Goal: Use online tool/utility: Utilize a website feature to perform a specific function

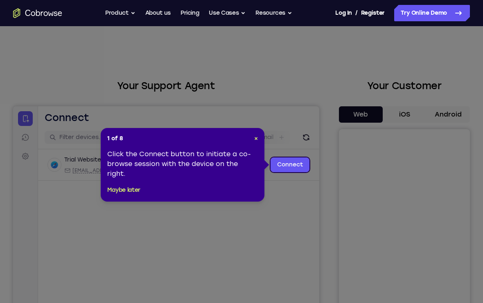
click at [292, 165] on link "Connect" at bounding box center [290, 165] width 39 height 15
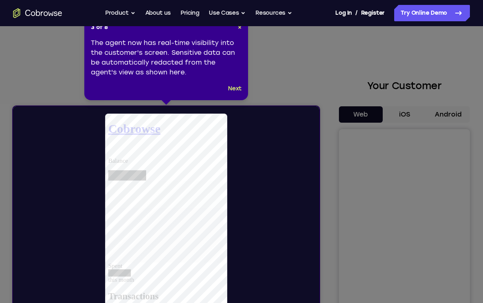
click at [237, 88] on button "Next" at bounding box center [235, 89] width 14 height 10
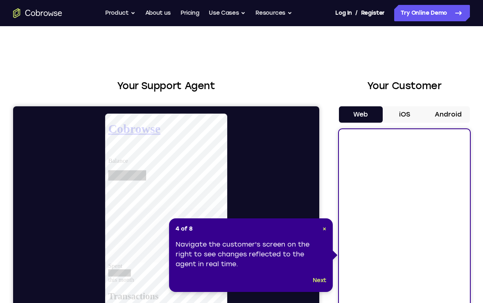
click at [320, 283] on button "Next" at bounding box center [320, 281] width 14 height 10
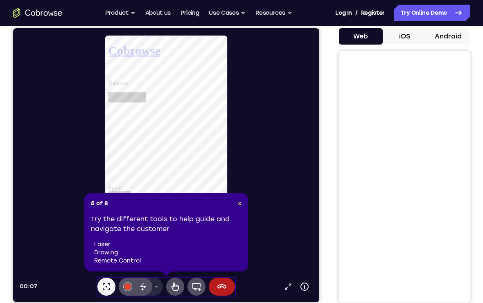
scroll to position [78, 0]
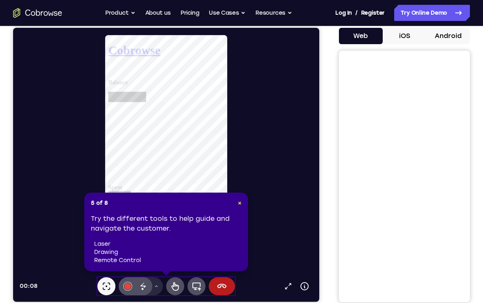
click at [238, 202] on span "×" at bounding box center [240, 203] width 4 height 7
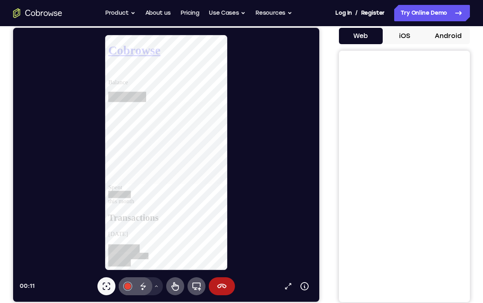
scroll to position [86, 0]
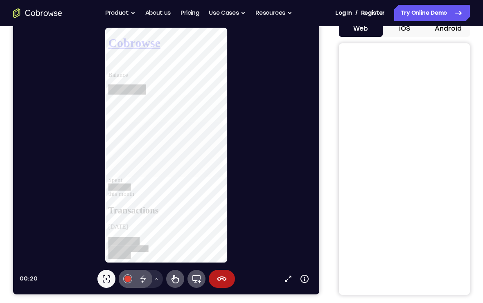
click at [221, 287] on button "End session" at bounding box center [222, 279] width 26 height 18
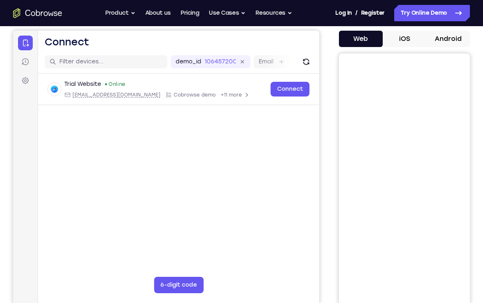
scroll to position [74, 0]
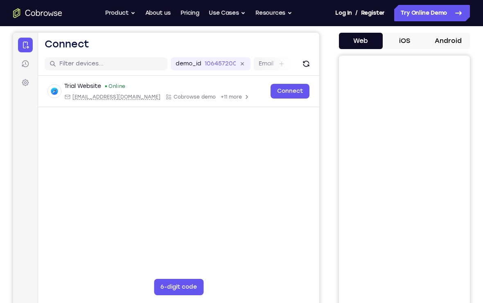
click at [66, 86] on div "Trial Website" at bounding box center [82, 86] width 37 height 8
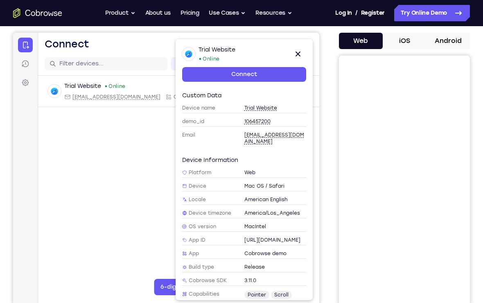
click at [301, 56] on icon at bounding box center [298, 54] width 10 height 10
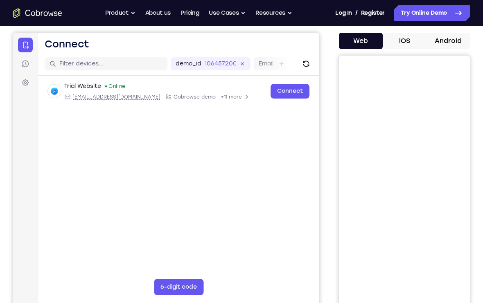
click at [24, 65] on icon at bounding box center [25, 64] width 7 height 7
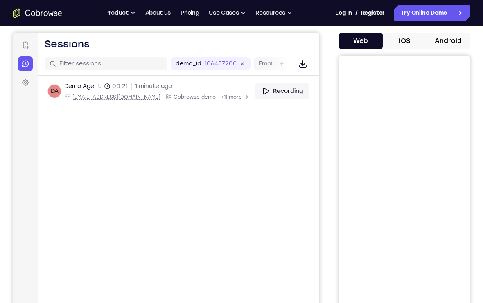
click at [27, 80] on icon at bounding box center [25, 83] width 8 height 8
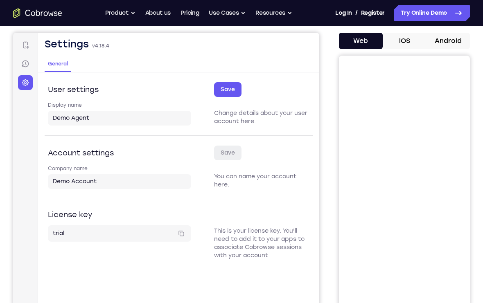
click at [28, 42] on icon at bounding box center [25, 45] width 8 height 8
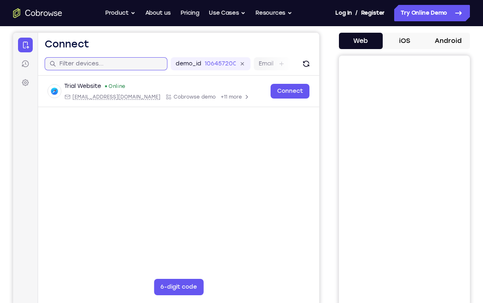
click at [76, 66] on input "text" at bounding box center [110, 64] width 103 height 8
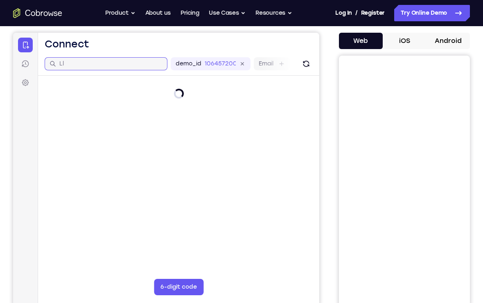
type input "L"
type input "S"
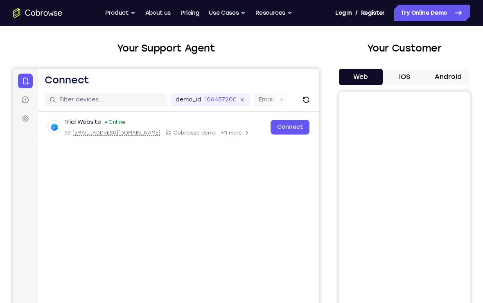
click at [449, 73] on button "Android" at bounding box center [448, 77] width 44 height 16
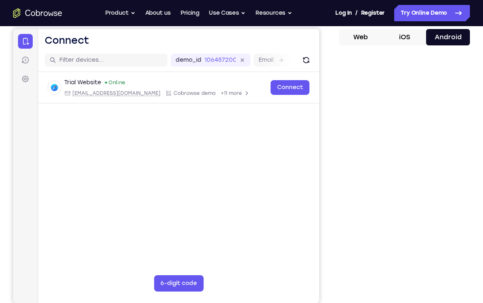
scroll to position [80, 0]
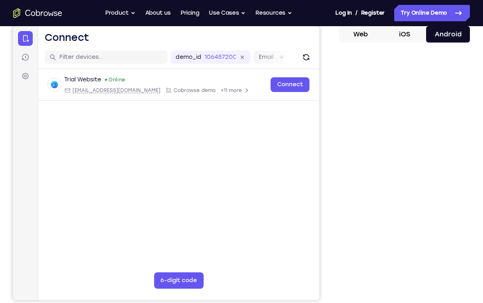
click at [453, 7] on link "Try Online Demo" at bounding box center [432, 13] width 76 height 16
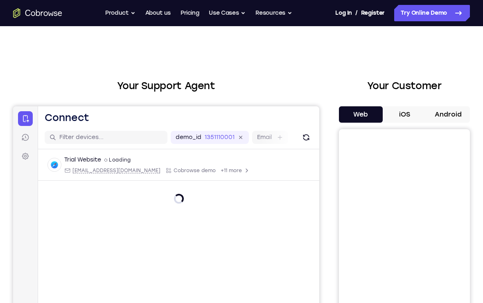
click at [409, 118] on button "iOS" at bounding box center [405, 114] width 44 height 16
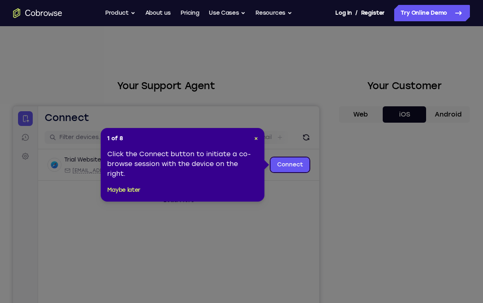
click at [254, 140] on span "×" at bounding box center [256, 138] width 4 height 7
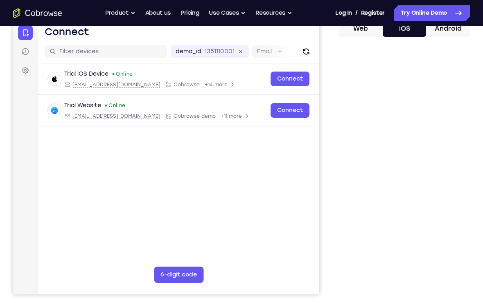
scroll to position [87, 0]
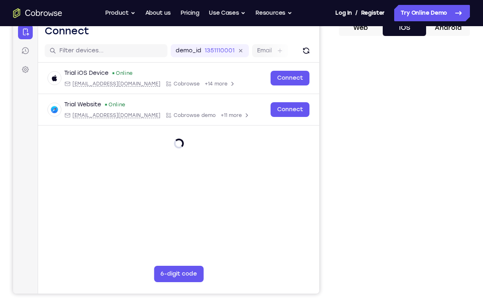
click at [456, 33] on button "Android" at bounding box center [448, 28] width 44 height 16
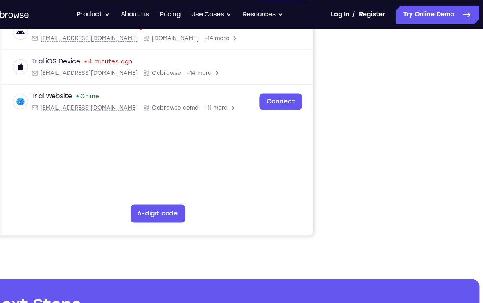
scroll to position [126, 0]
